Goal: Task Accomplishment & Management: Complete application form

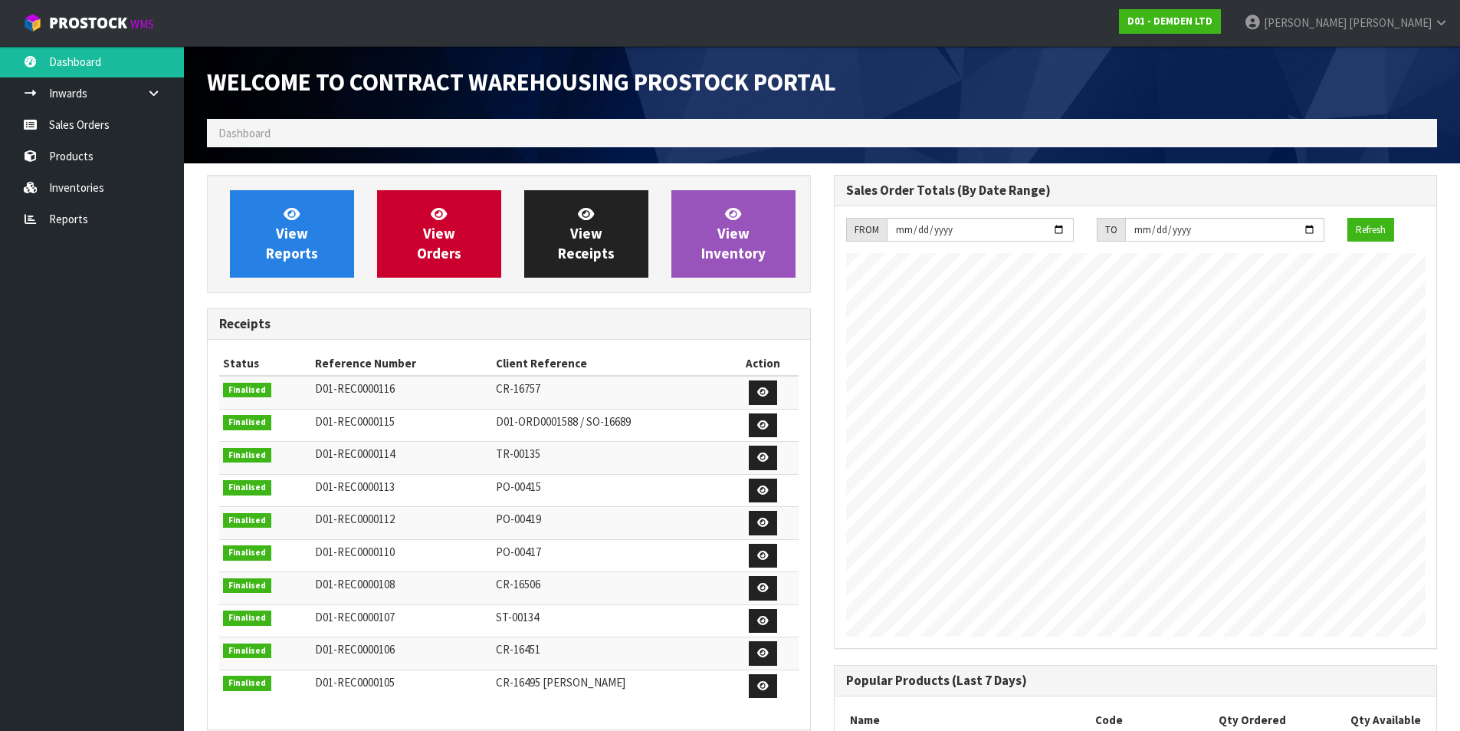
scroll to position [676, 626]
click at [438, 226] on span "View Orders" at bounding box center [439, 233] width 44 height 57
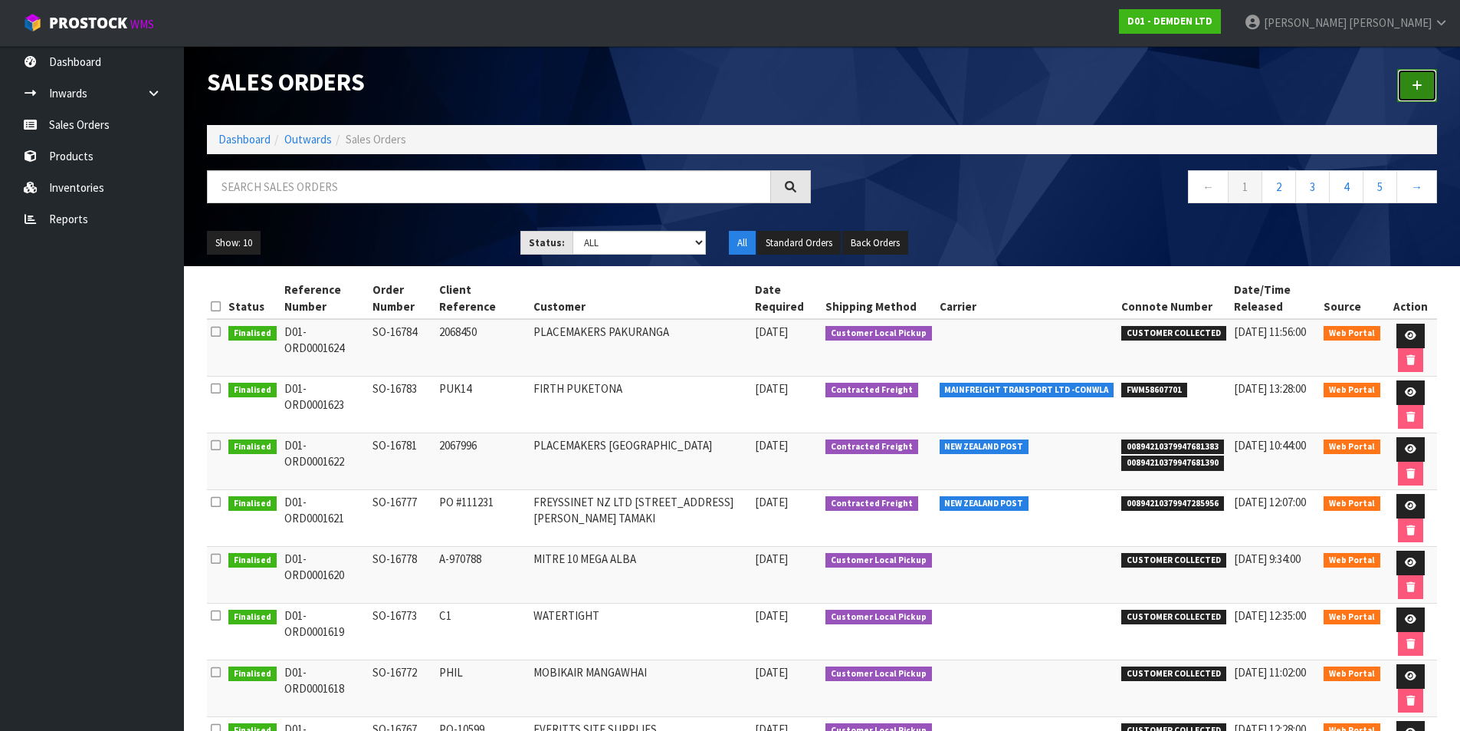
click at [1423, 87] on link at bounding box center [1417, 85] width 40 height 33
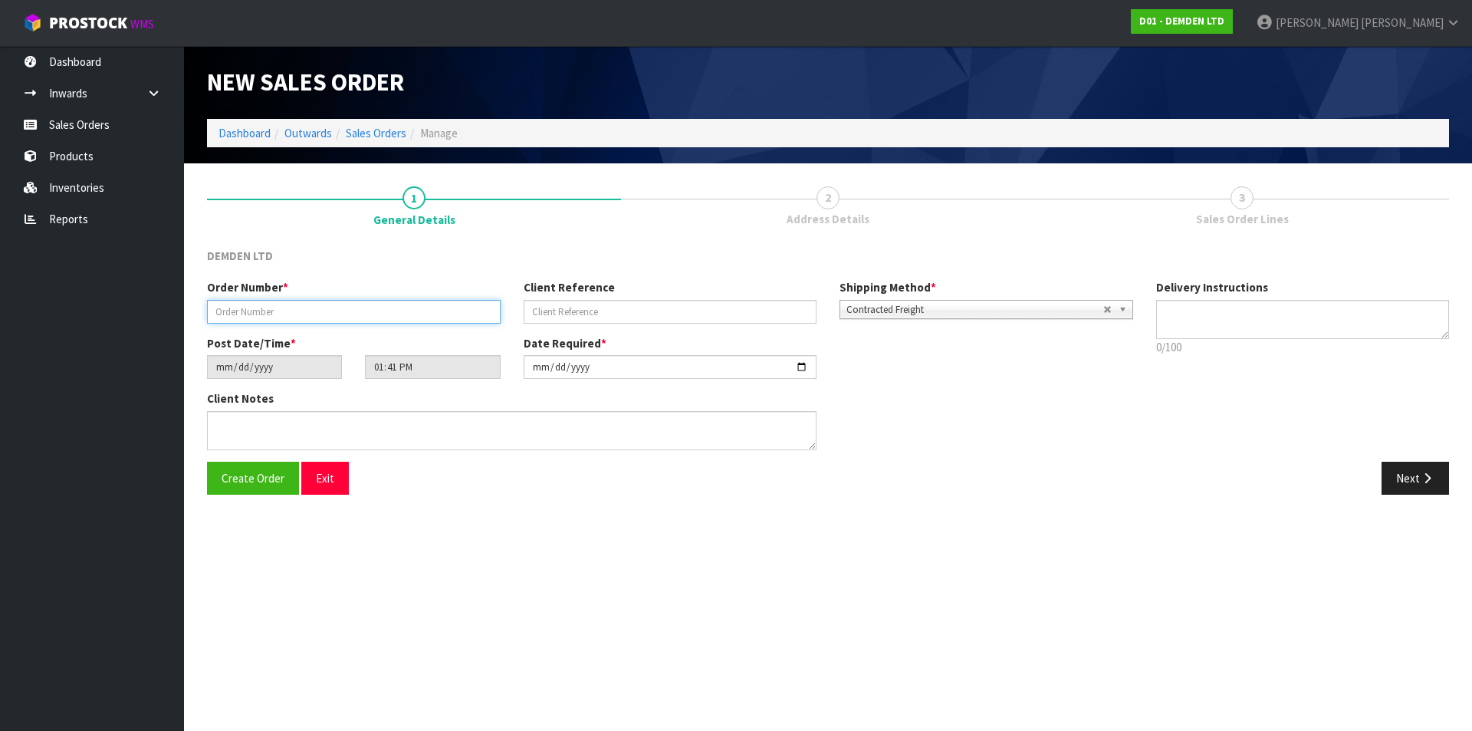
click at [272, 306] on input "text" at bounding box center [354, 312] width 294 height 24
type input "SO-16789"
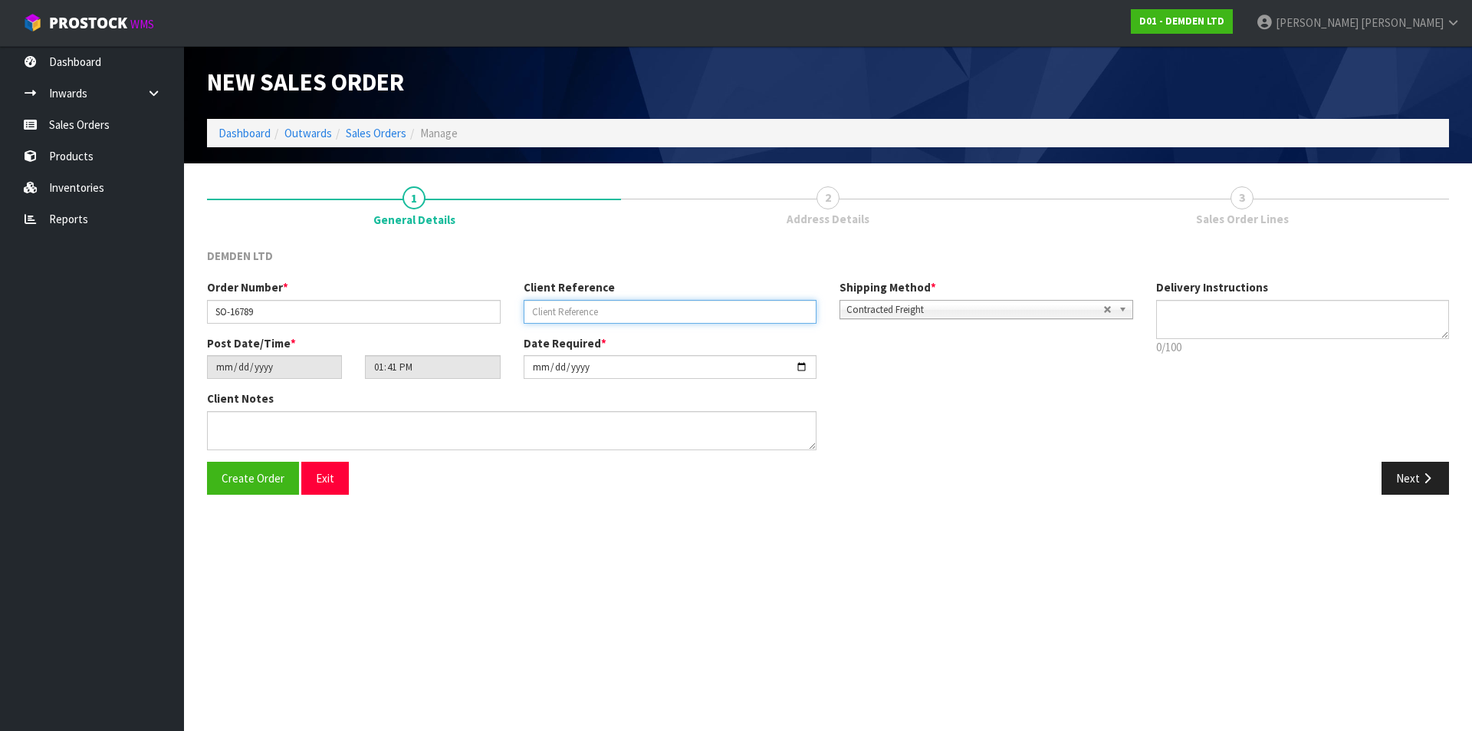
paste input "489-88555C"
type input "489-88555C"
click at [1397, 480] on button "Next" at bounding box center [1414, 477] width 67 height 33
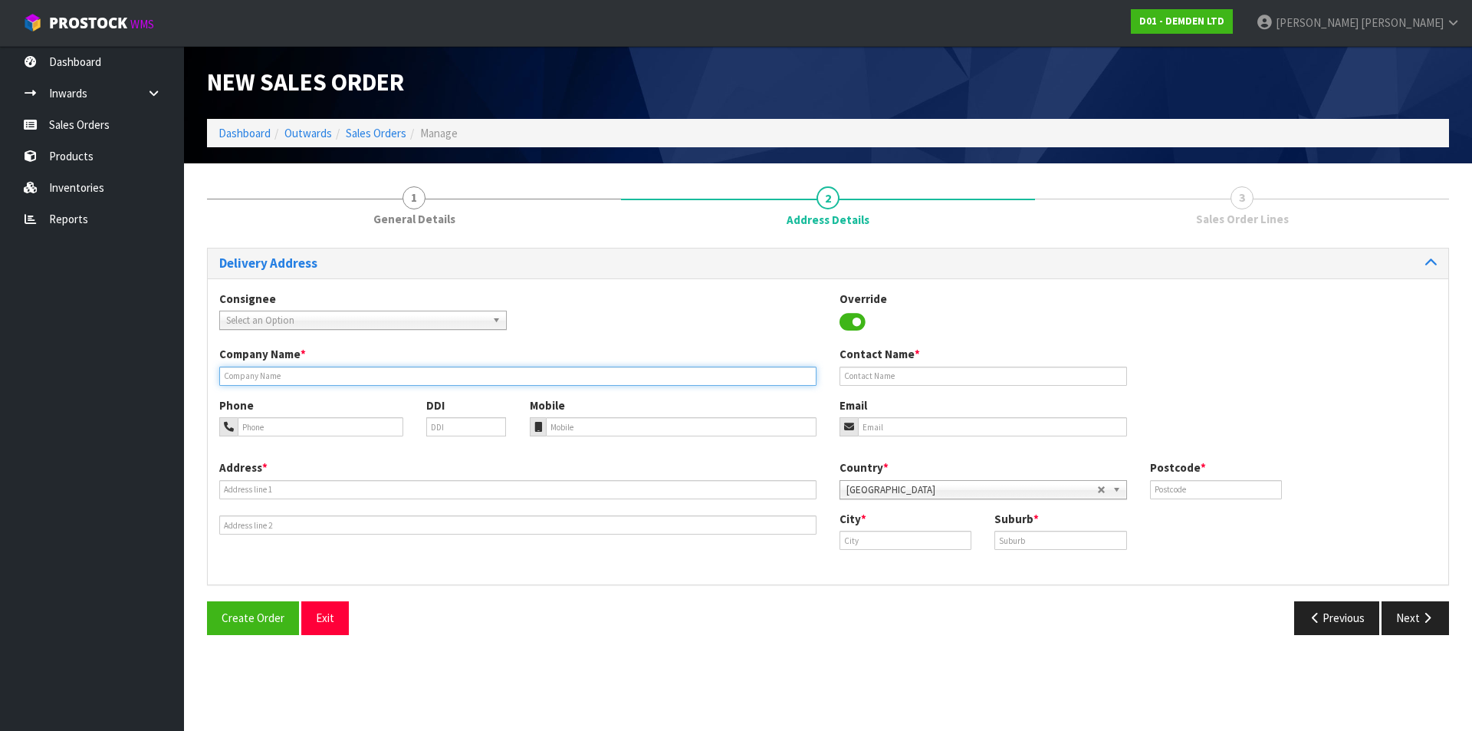
click at [257, 376] on input "text" at bounding box center [517, 375] width 597 height 19
type input "MATAKANA ITM"
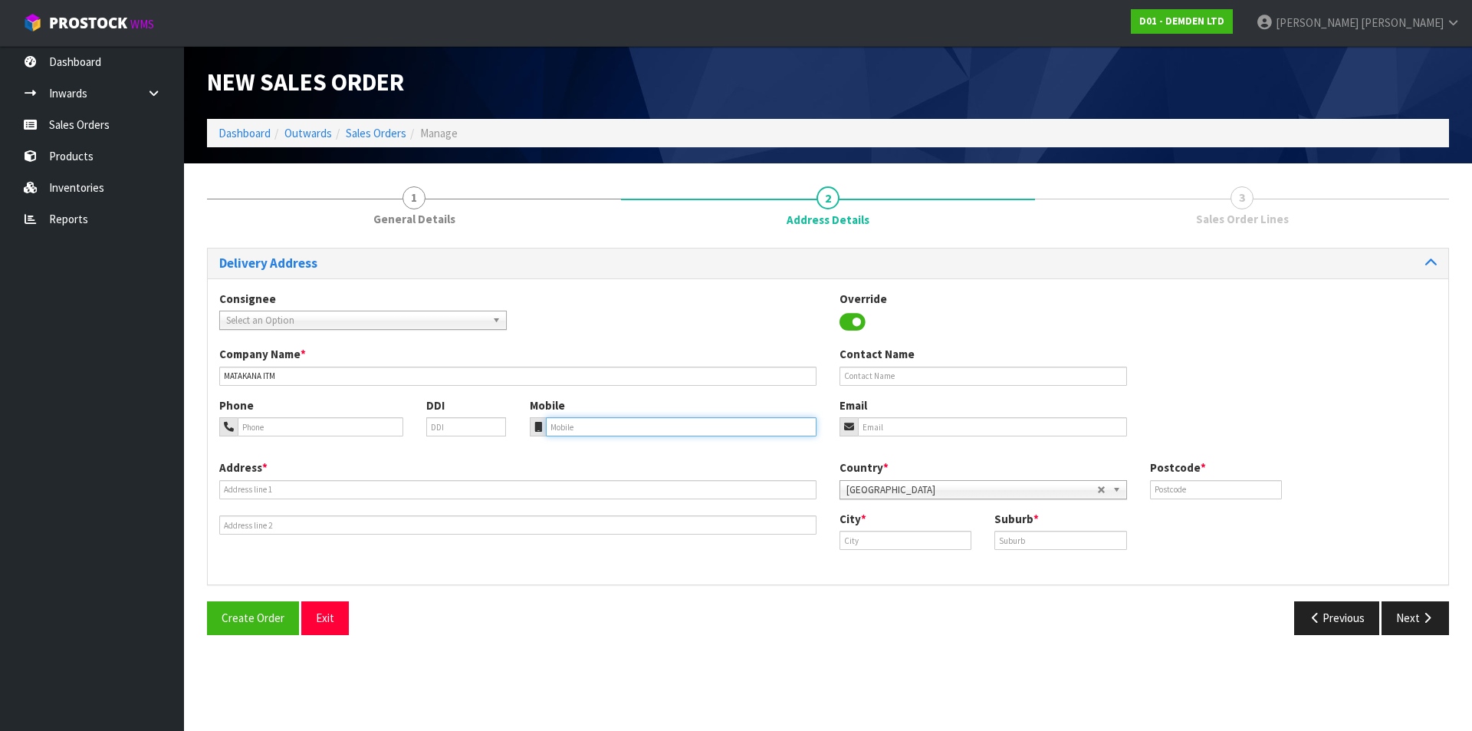
click at [602, 429] on input "tel" at bounding box center [681, 426] width 271 height 19
paste input "09-4227525"
type input "09-4227525"
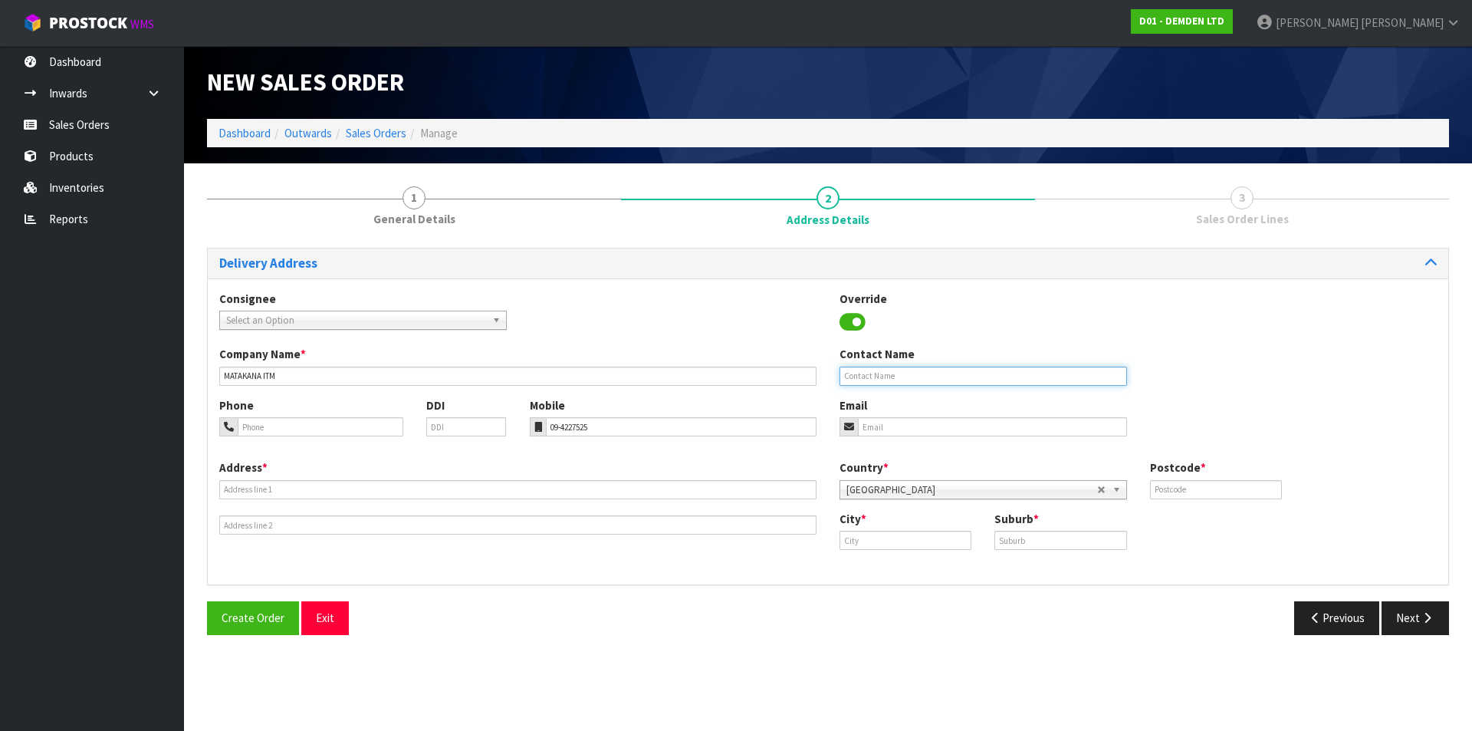
click at [868, 375] on input "text" at bounding box center [982, 375] width 287 height 19
click at [856, 373] on input "THAOMAS" at bounding box center [982, 375] width 287 height 19
type input "[PERSON_NAME]"
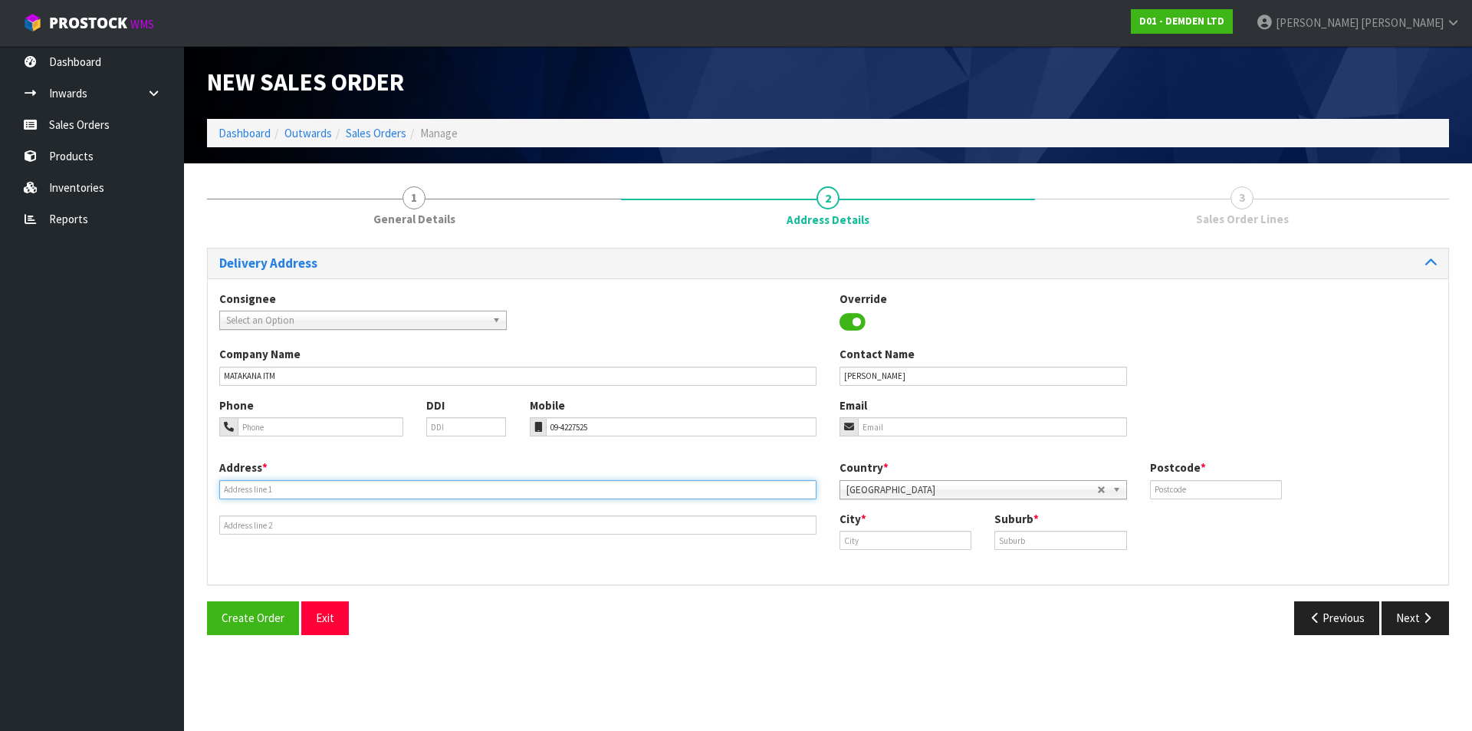
click at [288, 486] on input "text" at bounding box center [517, 489] width 597 height 19
type input "[STREET_ADDRESS]"
click at [878, 538] on input "text" at bounding box center [905, 539] width 132 height 19
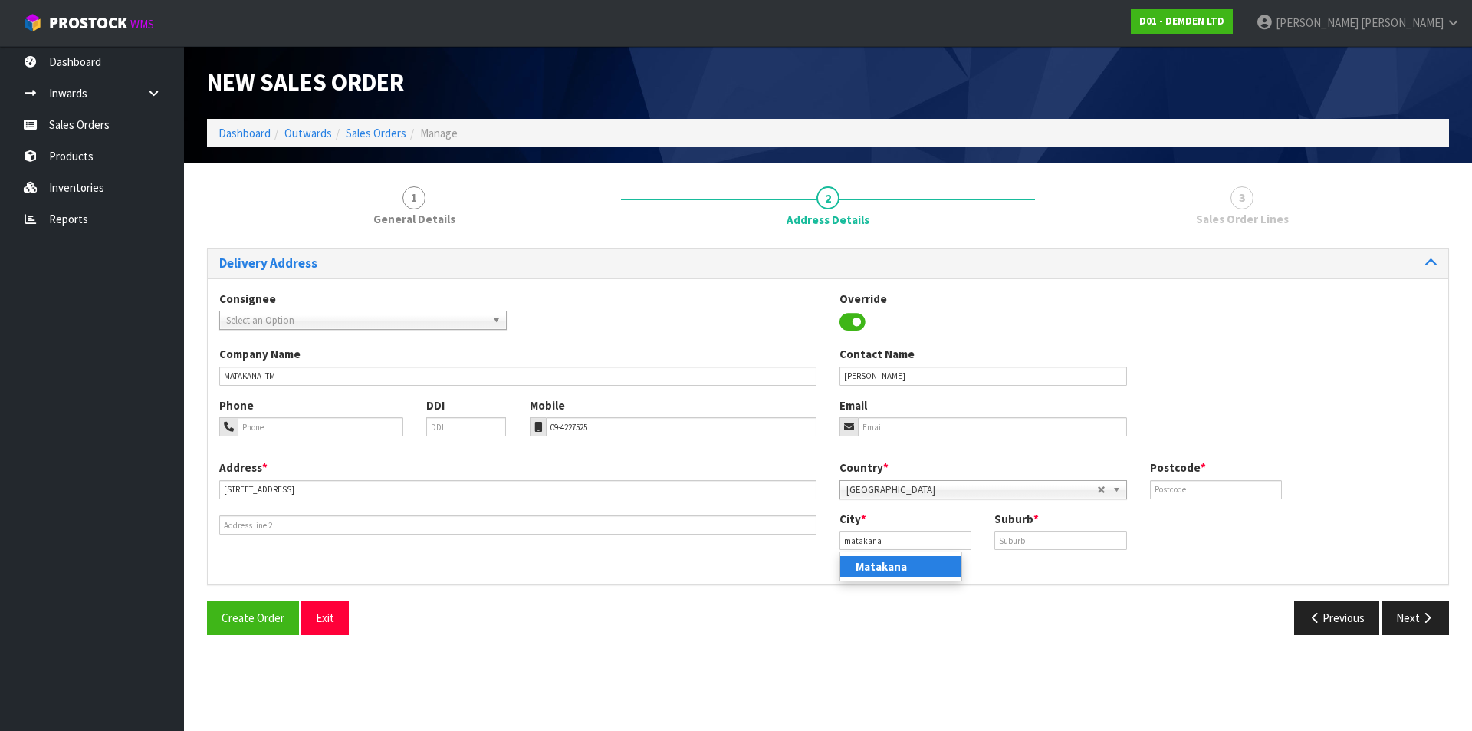
click at [891, 565] on strong "Matakana" at bounding box center [880, 566] width 51 height 15
type input "Matakana"
click at [1171, 483] on input "text" at bounding box center [1216, 489] width 132 height 19
type input "0985"
click at [1036, 534] on input "text" at bounding box center [1060, 539] width 132 height 19
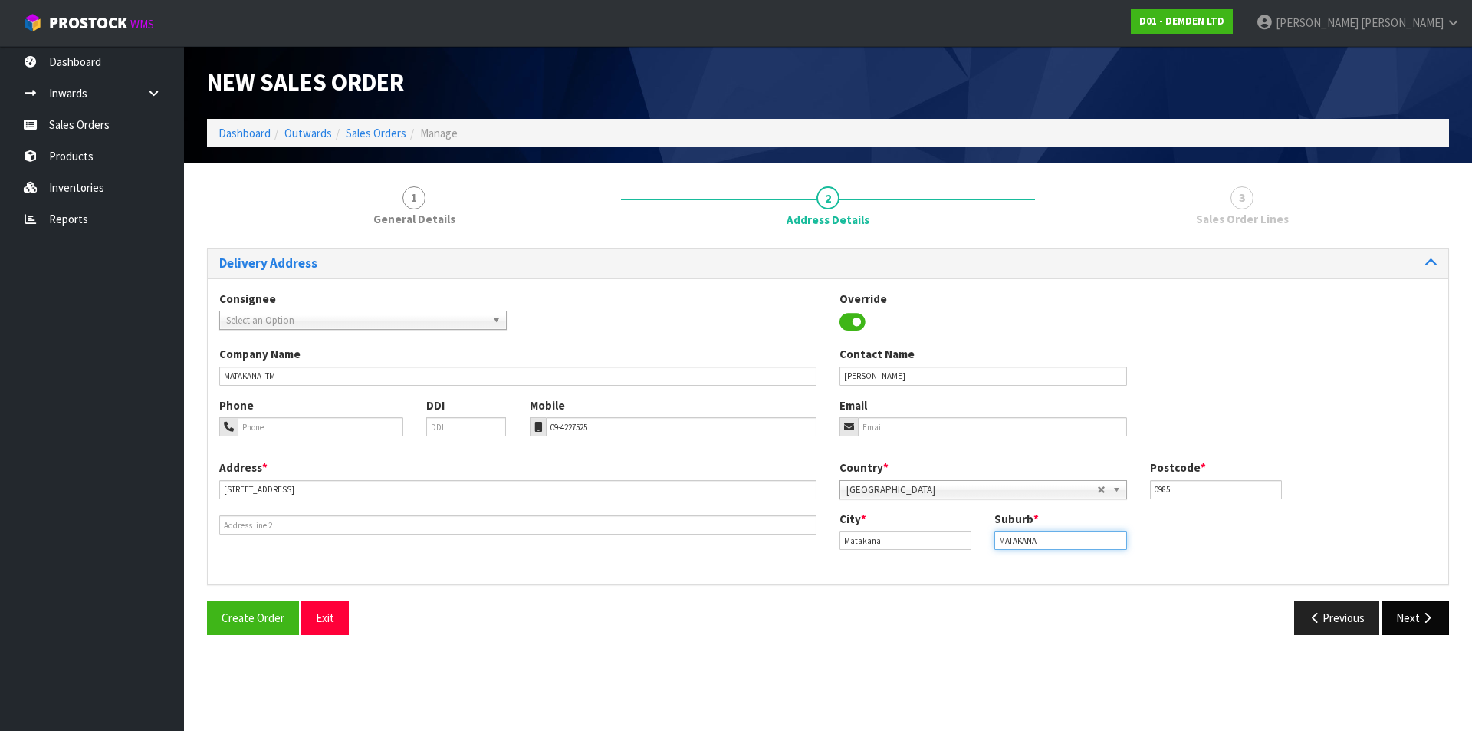
type input "MATAKANA"
click at [1420, 626] on button "Next" at bounding box center [1414, 617] width 67 height 33
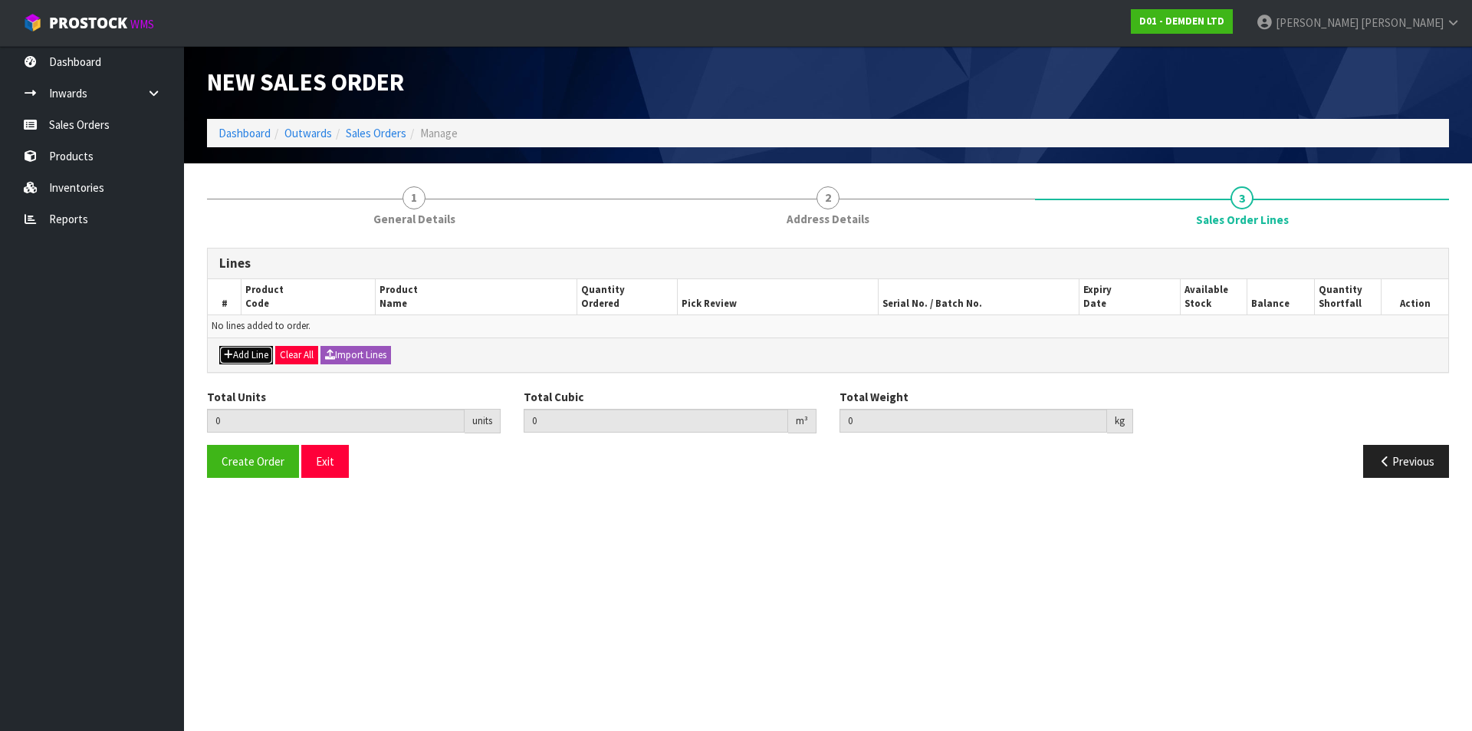
click at [264, 359] on button "Add Line" at bounding box center [246, 355] width 54 height 18
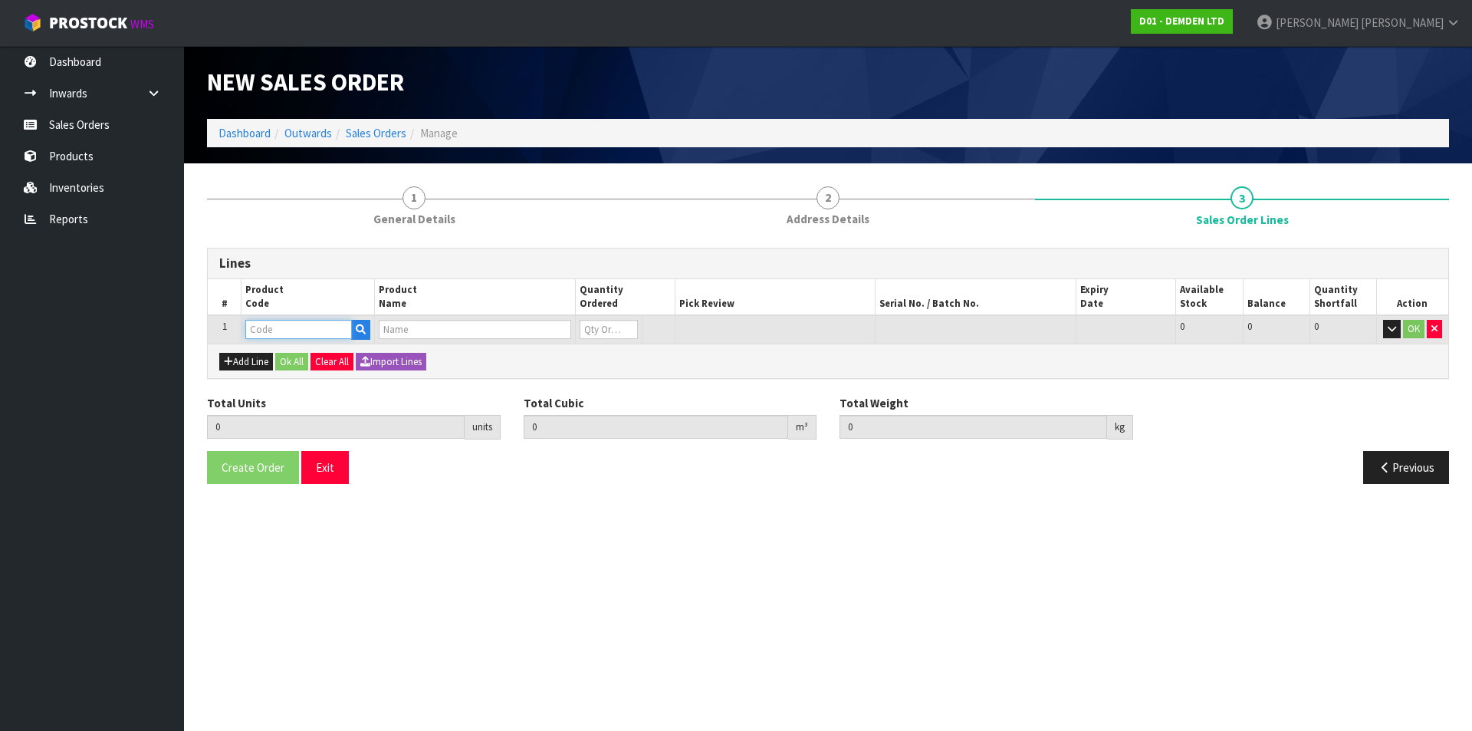
click at [264, 333] on input "text" at bounding box center [298, 329] width 107 height 19
type input "200020"
type input "0.000000"
type input "0.000"
type input "KUNISEAL 20 LM"
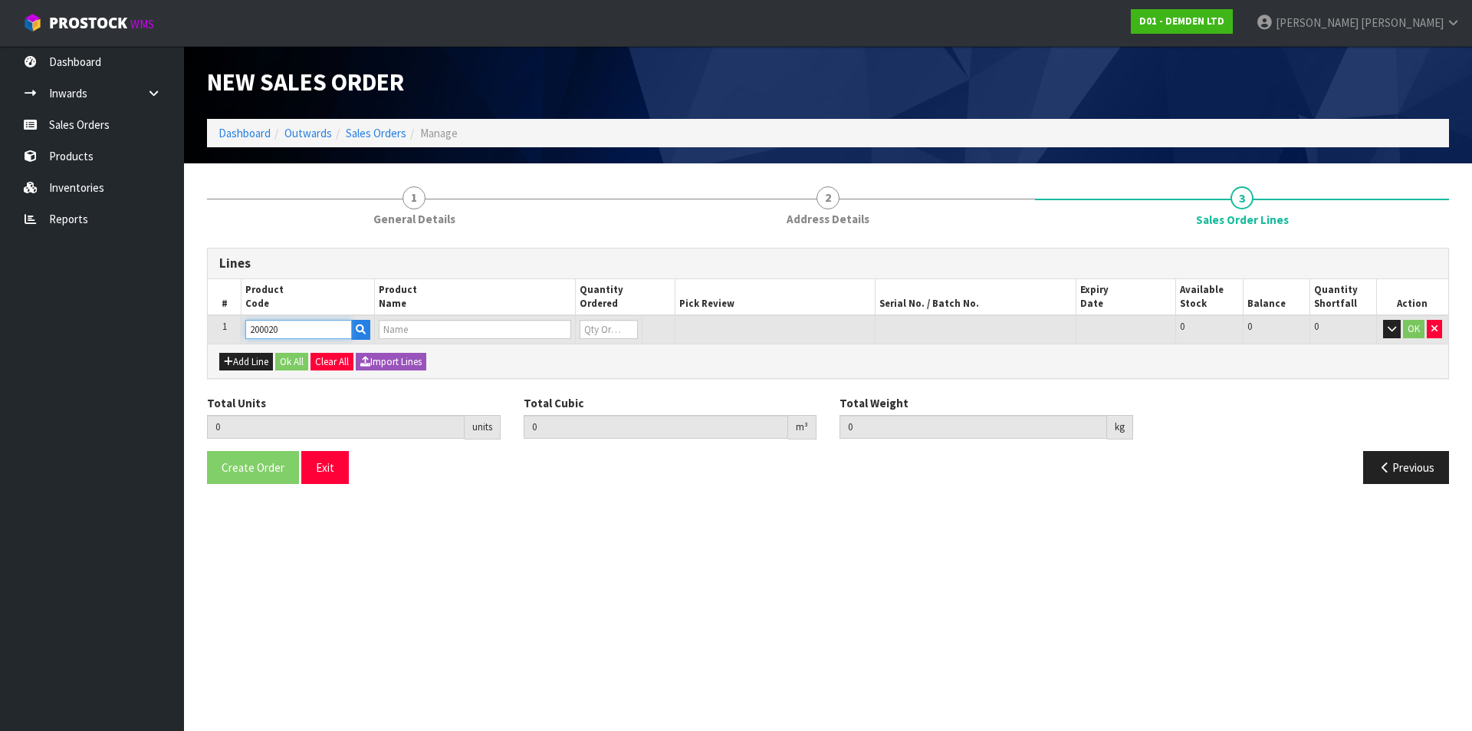
type input "0"
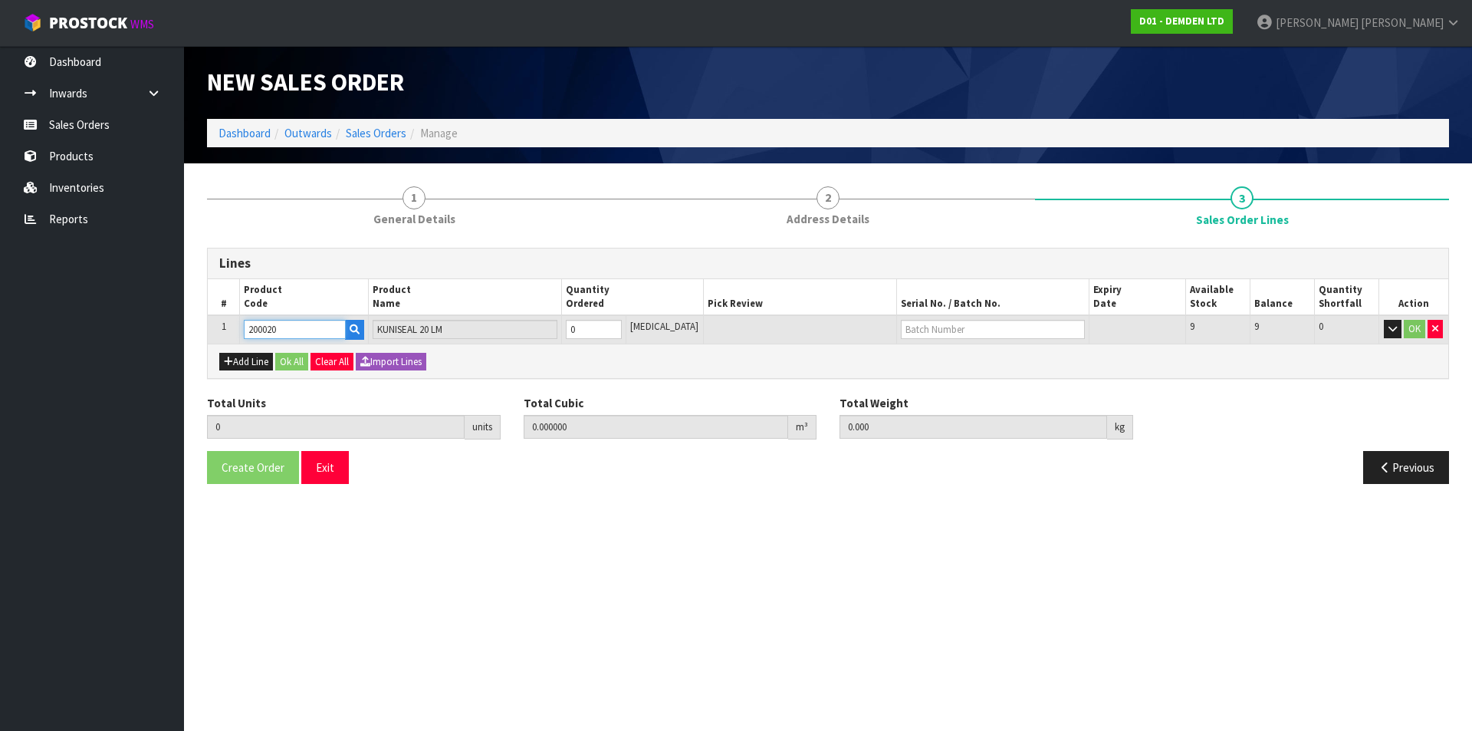
type input "200020"
type input "1"
type input "0.011664"
type input "8.62"
type input "1"
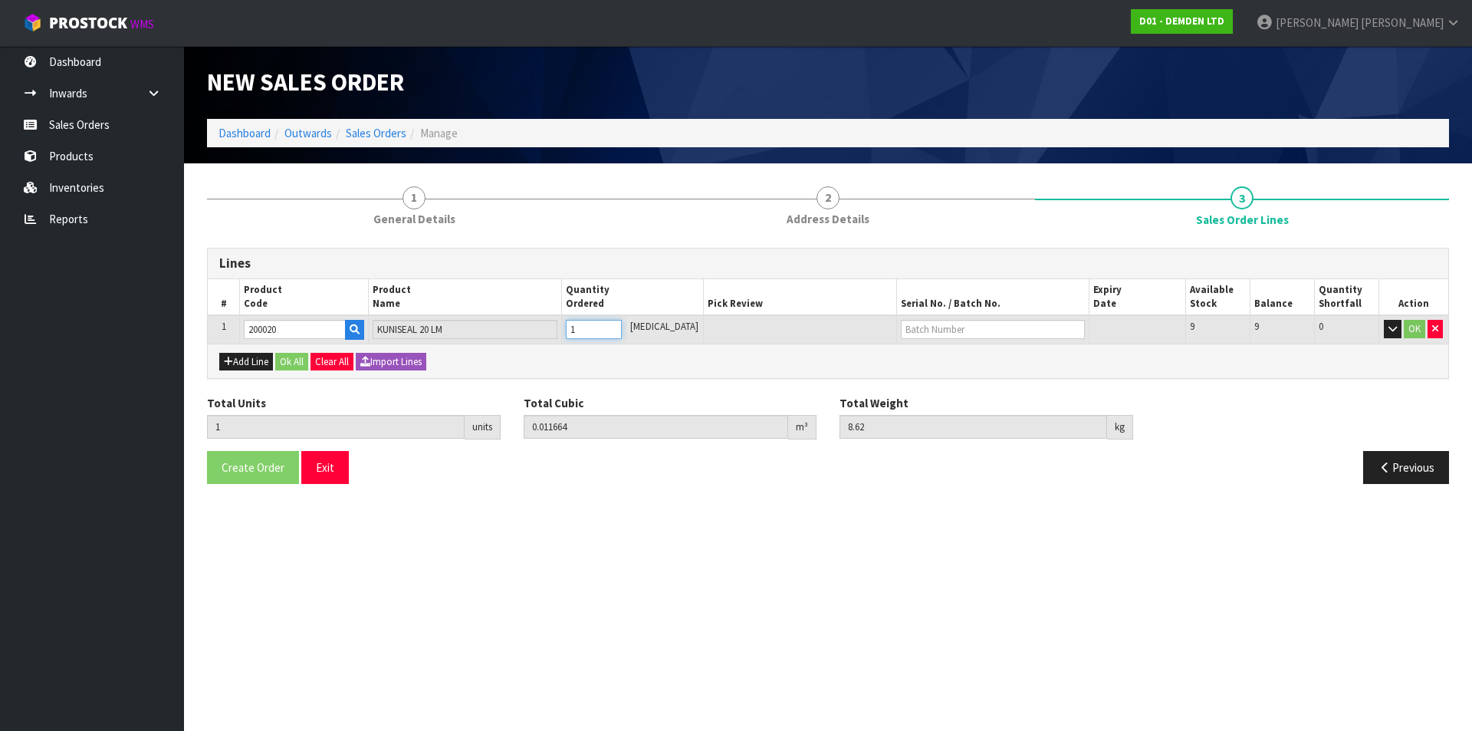
click at [622, 323] on input "1" at bounding box center [594, 329] width 56 height 19
click at [901, 327] on input "text" at bounding box center [993, 329] width 185 height 19
click at [905, 354] on link "H-401" at bounding box center [941, 355] width 121 height 21
type input "H-401"
click at [300, 363] on button "Ok All" at bounding box center [291, 362] width 33 height 18
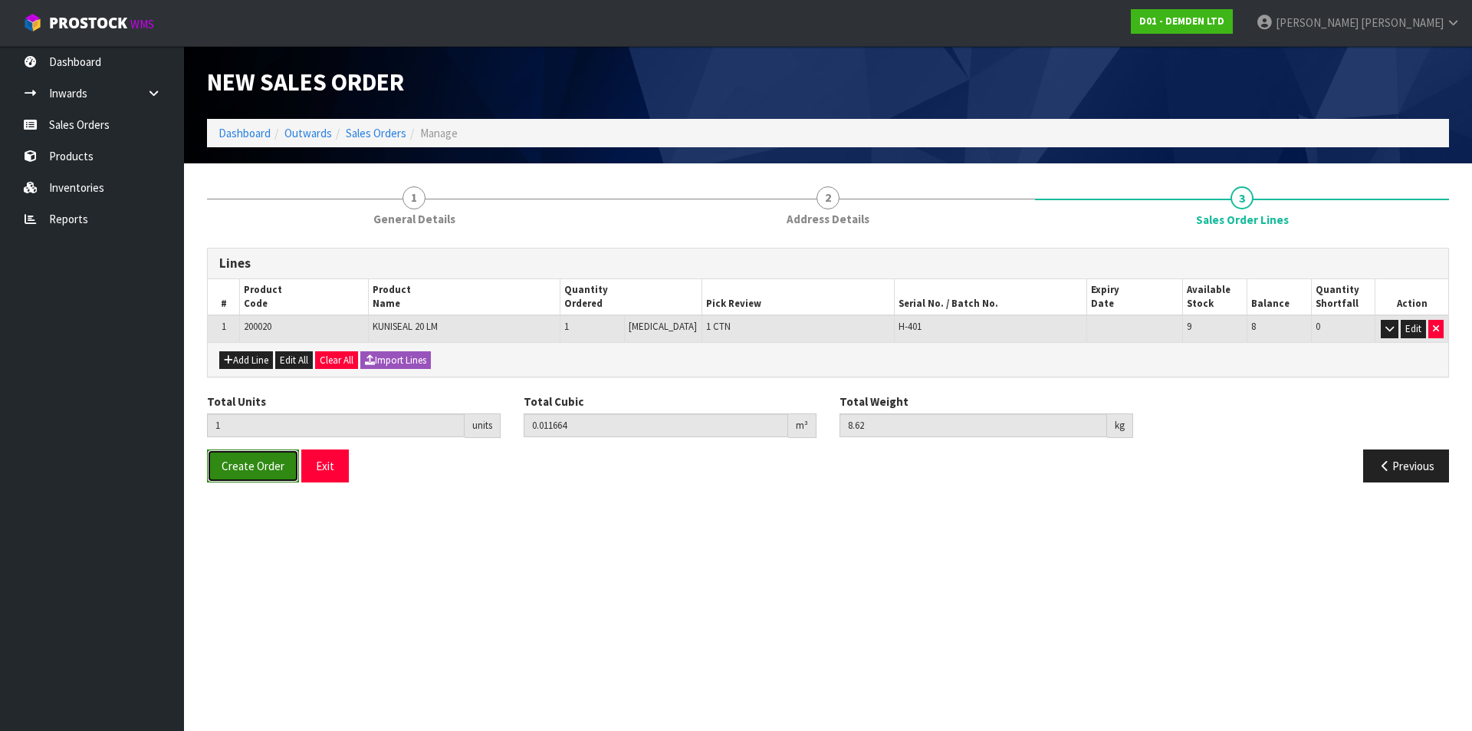
click at [247, 467] on span "Create Order" at bounding box center [253, 465] width 63 height 15
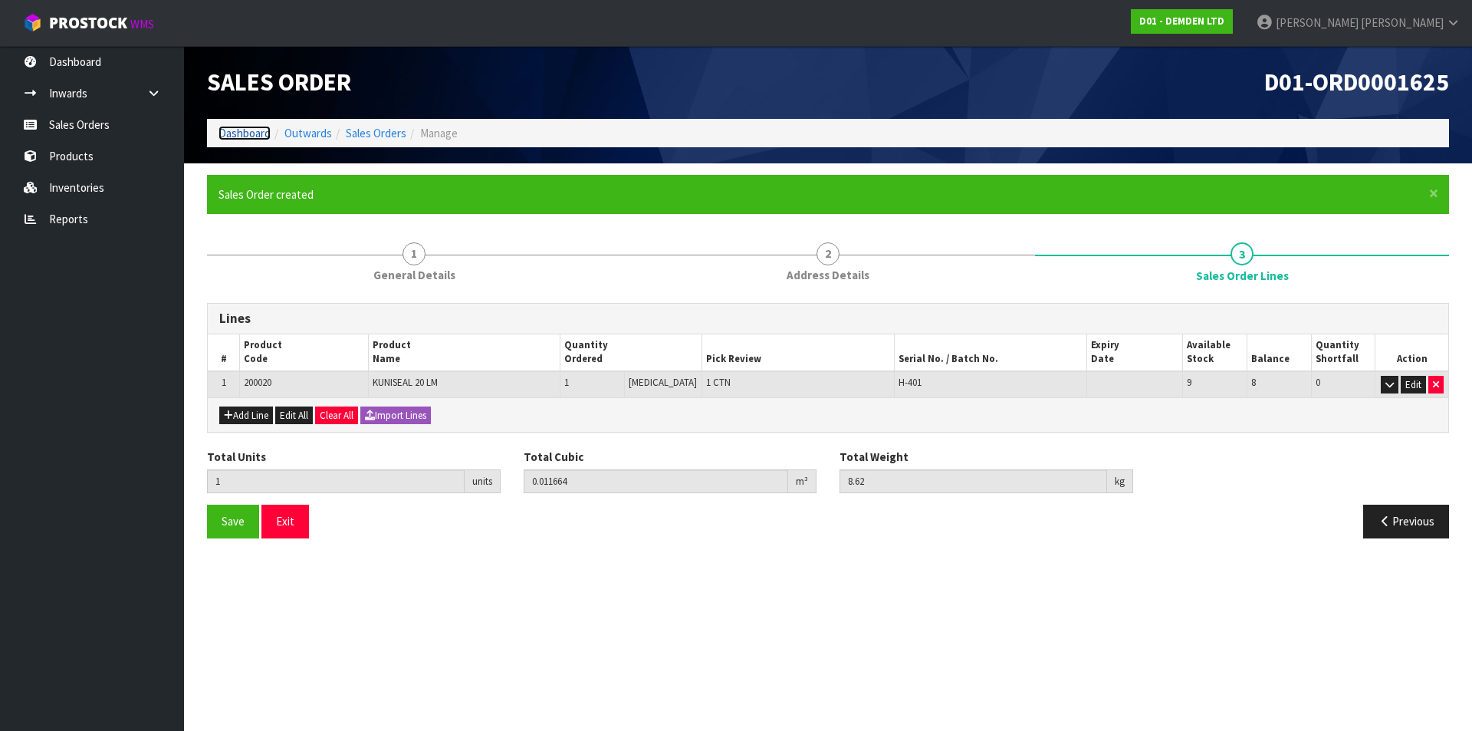
click at [248, 127] on link "Dashboard" at bounding box center [244, 133] width 52 height 15
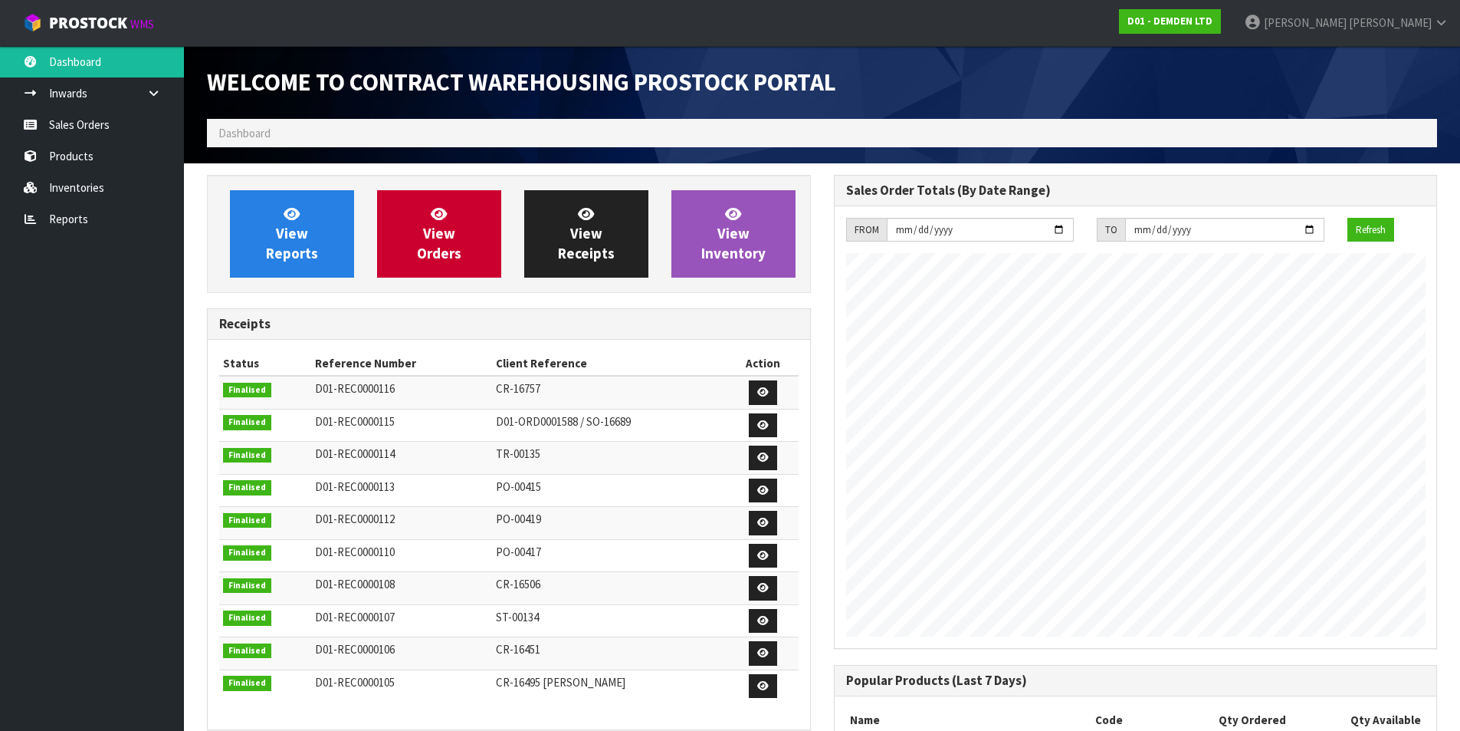
scroll to position [676, 626]
